Goal: Find specific page/section: Find specific page/section

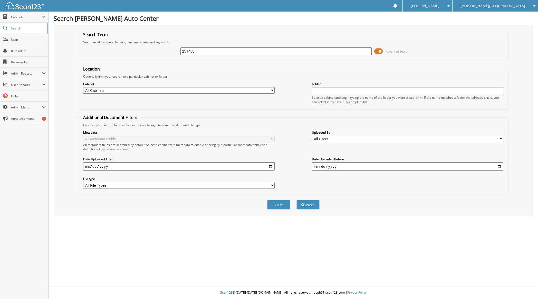
type input "25T488"
click at [297, 200] on button "Search" at bounding box center [308, 205] width 23 height 10
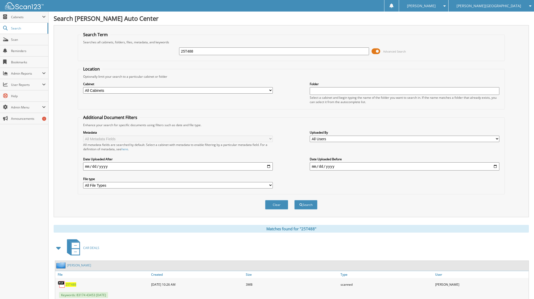
scroll to position [83, 0]
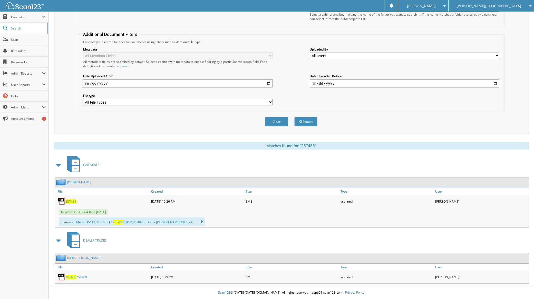
click at [73, 278] on span "25T488" at bounding box center [70, 277] width 11 height 4
click at [22, 5] on img at bounding box center [24, 5] width 39 height 7
